Goal: Information Seeking & Learning: Check status

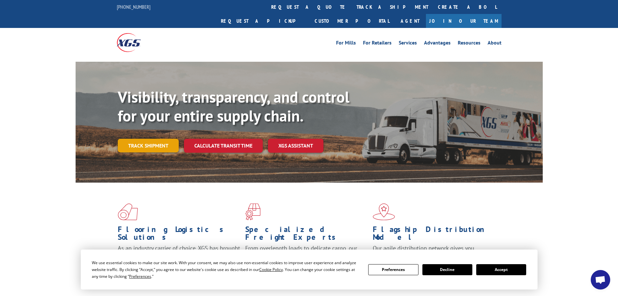
click at [136, 139] on link "Track shipment" at bounding box center [148, 146] width 61 height 14
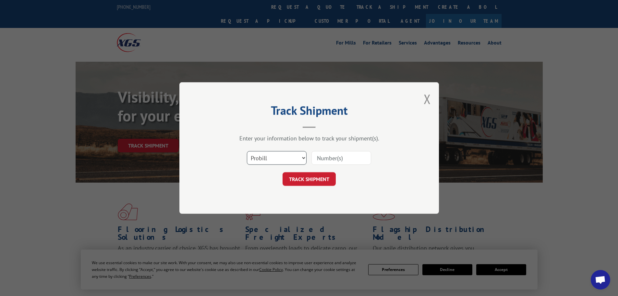
click at [297, 163] on select "Select category... Probill BOL PO" at bounding box center [277, 158] width 60 height 14
select select "bol"
click at [247, 151] on select "Select category... Probill BOL PO" at bounding box center [277, 158] width 60 height 14
click at [333, 154] on input at bounding box center [341, 158] width 60 height 14
paste input "7063619 -"
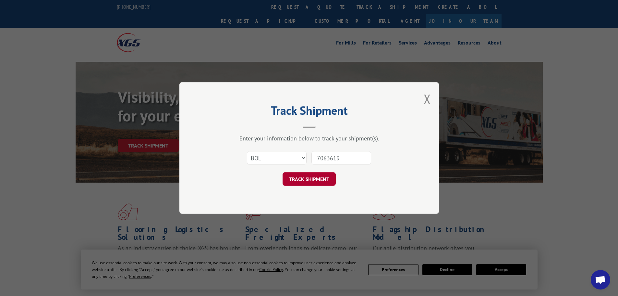
type input "7063619"
click at [310, 181] on button "TRACK SHIPMENT" at bounding box center [309, 179] width 53 height 14
